Goal: Task Accomplishment & Management: Use online tool/utility

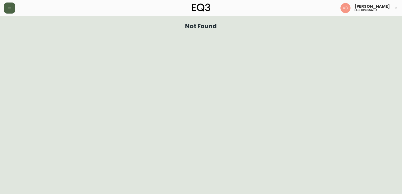
click at [11, 10] on button "button" at bounding box center [9, 8] width 11 height 11
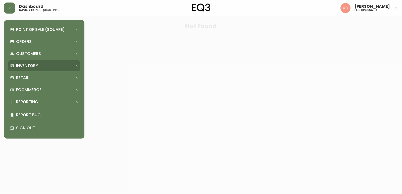
click at [23, 64] on p "Inventory" at bounding box center [27, 66] width 22 height 6
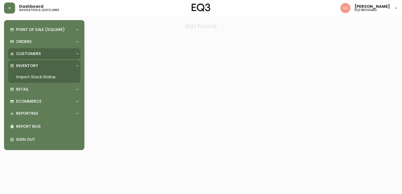
drag, startPoint x: 32, startPoint y: 77, endPoint x: 76, endPoint y: 54, distance: 49.9
click at [32, 77] on link "Import Stock Status" at bounding box center [44, 77] width 72 height 12
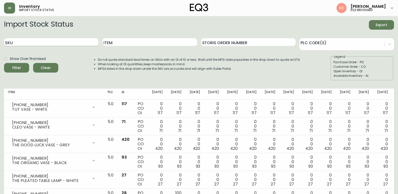
click at [51, 41] on input "SKU" at bounding box center [51, 42] width 94 height 8
paste input "3020-134-13-B"
click at [4, 63] on button "Filter" at bounding box center [16, 68] width 25 height 10
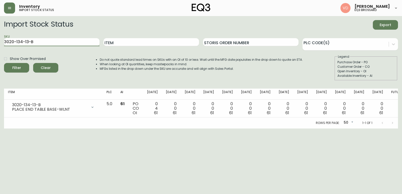
drag, startPoint x: 79, startPoint y: 38, endPoint x: 0, endPoint y: 30, distance: 79.7
click at [0, 30] on main "Import Stock Status Export SKU 3020-134-13-B Item Storis Order Number PLC Code(…" at bounding box center [201, 72] width 402 height 112
paste input "6-0-A"
type input "3020-136-0-A"
click at [4, 63] on button "Filter" at bounding box center [16, 68] width 25 height 10
